Goal: Task Accomplishment & Management: Complete application form

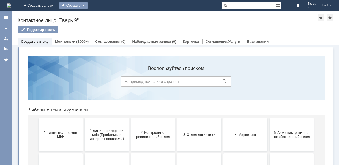
click at [88, 4] on div "Создать" at bounding box center [74, 5] width 28 height 7
click at [102, 18] on link "Заявка" at bounding box center [82, 16] width 42 height 7
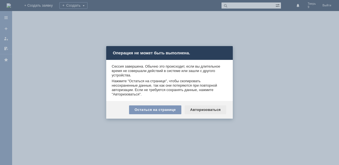
click at [197, 107] on div "Авторизоваться" at bounding box center [206, 109] width 42 height 9
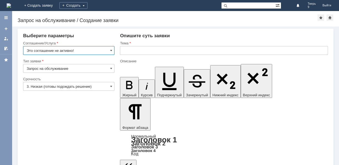
click at [70, 52] on input "Это соглашение не активно!" at bounding box center [68, 50] width 91 height 9
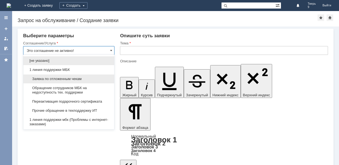
click at [60, 77] on span "Заявка по отложенным чекам" at bounding box center [69, 79] width 84 height 4
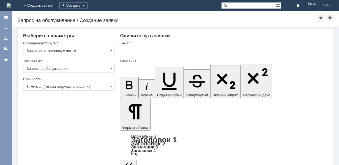
type input "Заявка по отложенным чекам"
click at [159, 49] on input "text" at bounding box center [224, 50] width 208 height 9
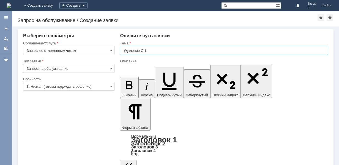
type input "Удаление ОЧ"
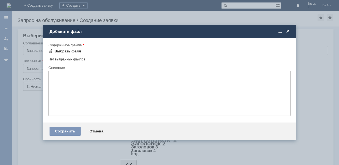
click at [68, 50] on div "Выбрать файл" at bounding box center [68, 51] width 27 height 4
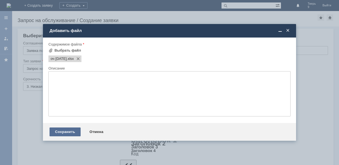
click at [72, 133] on div "Сохранить" at bounding box center [65, 131] width 31 height 9
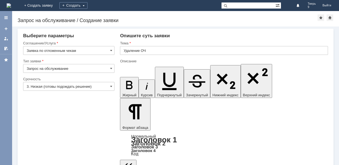
scroll to position [10, 0]
